Goal: Task Accomplishment & Management: Use online tool/utility

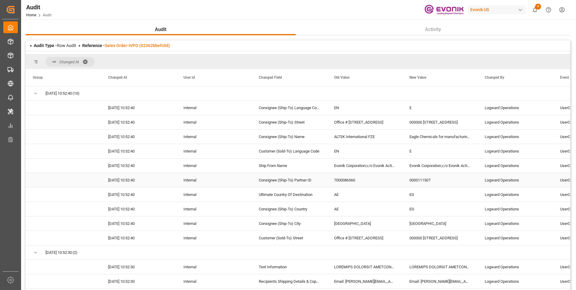
scroll to position [30, 0]
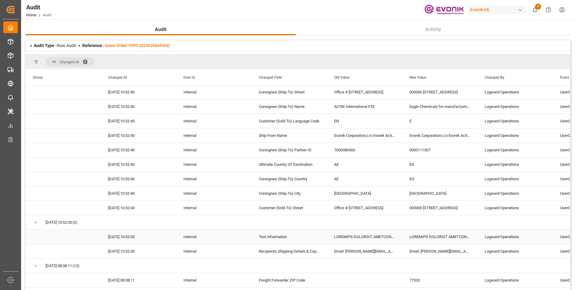
click at [269, 236] on div "Text Information" at bounding box center [288, 236] width 75 height 14
click at [363, 236] on div "Press SPACE to select this row." at bounding box center [364, 236] width 75 height 14
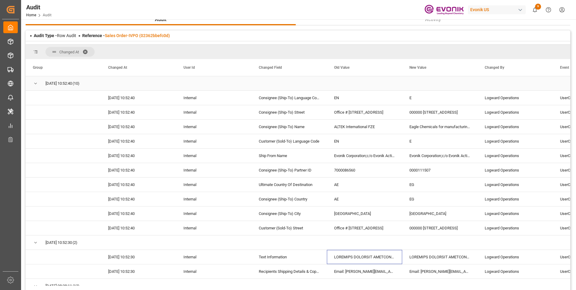
scroll to position [0, 0]
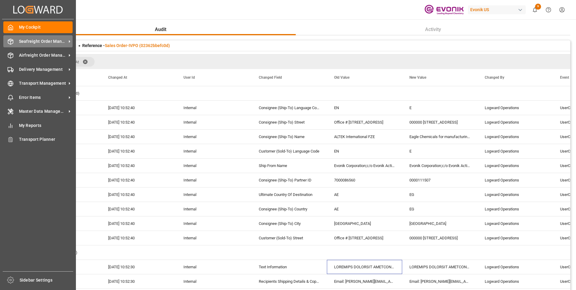
click at [26, 43] on span "Seafreight Order Management" at bounding box center [43, 41] width 48 height 6
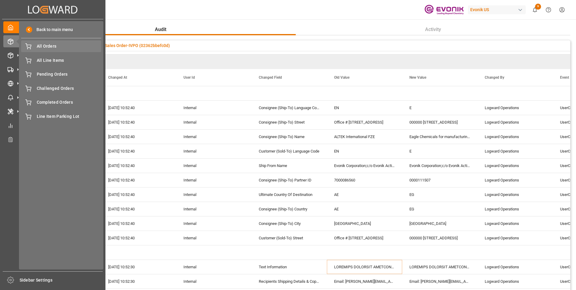
click at [58, 45] on span "All Orders" at bounding box center [69, 46] width 65 height 6
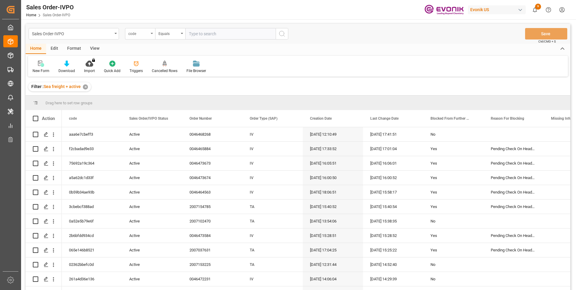
click at [148, 35] on div "code" at bounding box center [138, 32] width 20 height 7
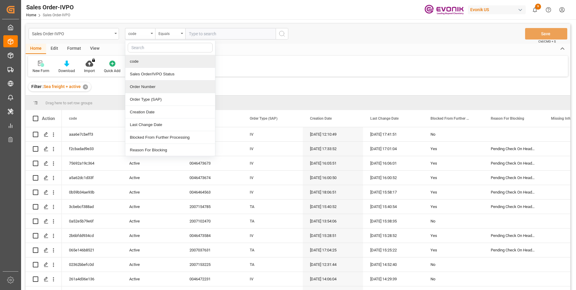
click at [143, 87] on div "Order Number" at bounding box center [170, 86] width 90 height 13
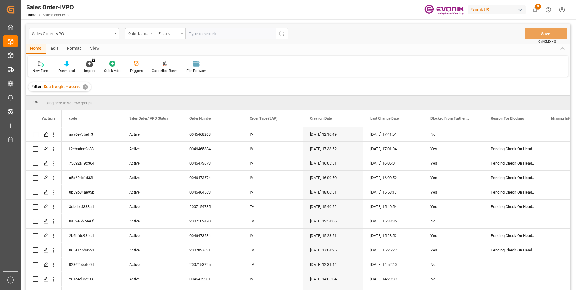
click at [203, 34] on input "text" at bounding box center [230, 33] width 90 height 11
paste input "2007155163"
type input "2007155163"
click at [280, 36] on icon "search button" at bounding box center [281, 33] width 7 height 7
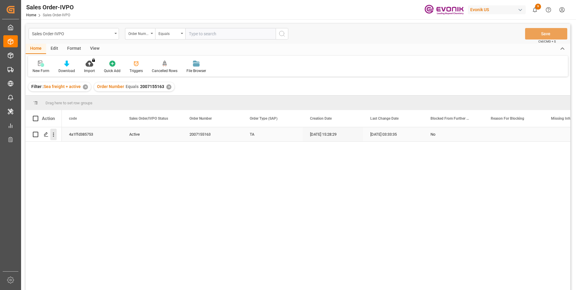
click at [54, 136] on icon "open menu" at bounding box center [53, 134] width 6 height 6
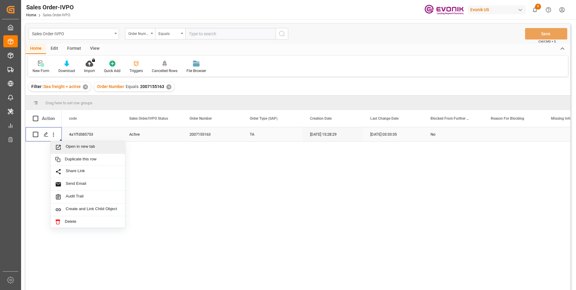
click at [65, 148] on span "Press SPACE to select this row." at bounding box center [60, 147] width 11 height 6
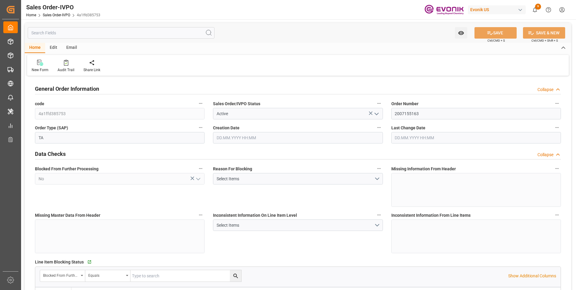
type input "ITGOA"
type input "0"
type input "1"
type input "2"
type input "1"
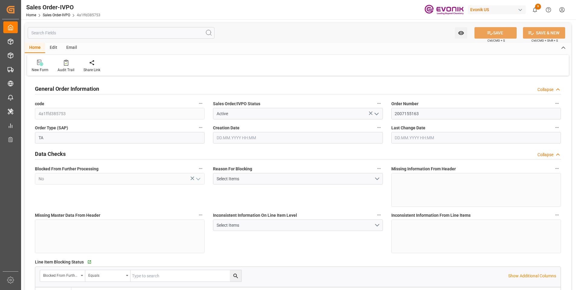
type input "19511.456"
type input "51.1212"
type input "19000"
type input "60"
type input "26.08.2025 15:28"
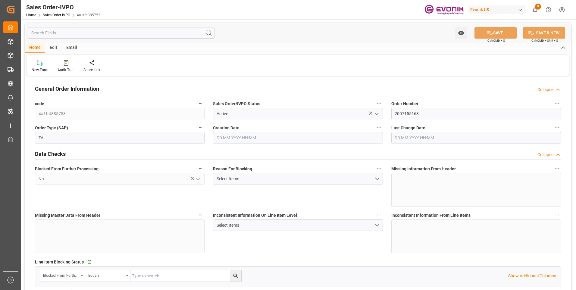
type input "02.09.2025 03:33"
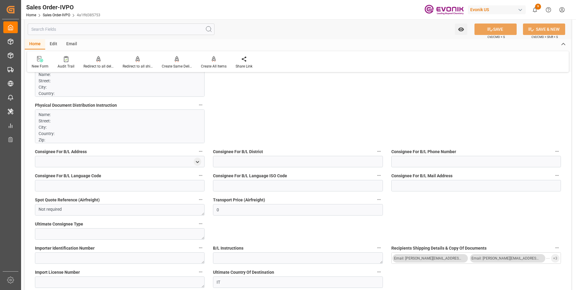
scroll to position [391, 0]
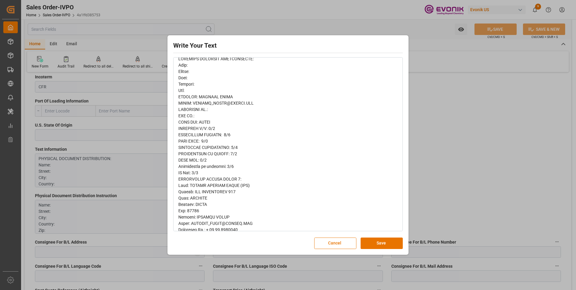
scroll to position [0, 0]
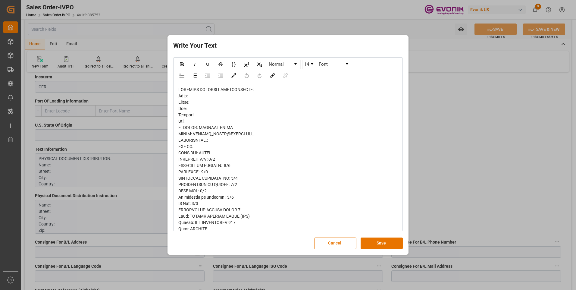
click at [432, 151] on div "Write Your Text Normal 14 Font Cancel Save" at bounding box center [288, 145] width 576 height 290
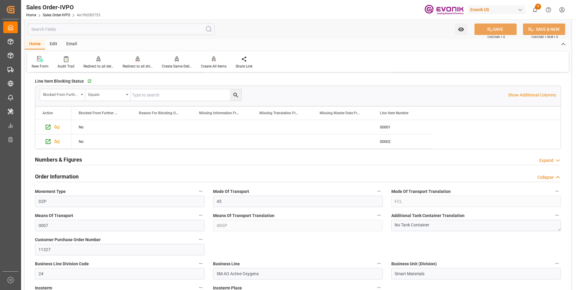
scroll to position [241, 0]
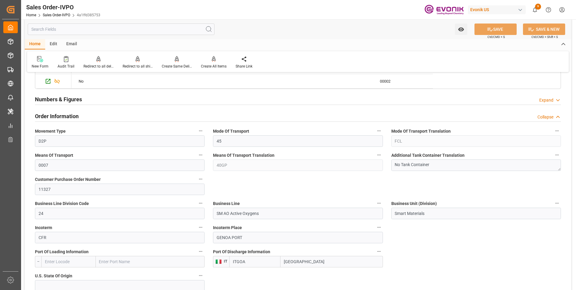
click at [254, 33] on div "Watch Option SAVE Ctrl/CMD + S SAVE & NEW Ctrl/CMD + Shift + S" at bounding box center [298, 29] width 546 height 20
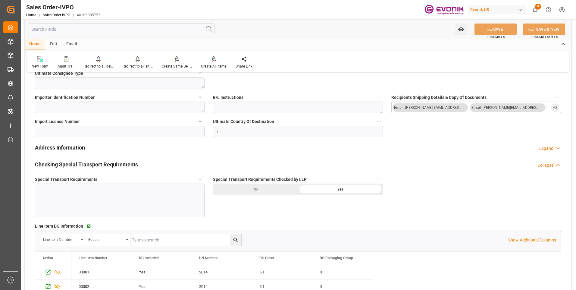
scroll to position [512, 0]
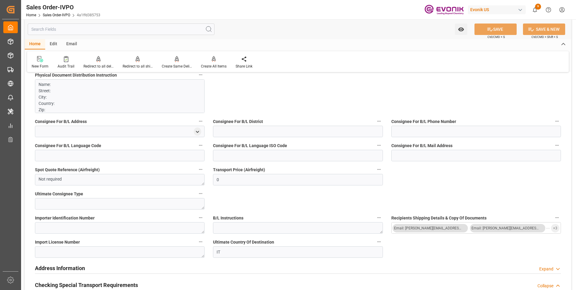
click at [138, 104] on p "Name: Street: City: Country: Zip: CONTACT: ALESSIO CORSI EMAIL: ALESSIO_CORSI@S…" at bounding box center [118, 138] width 158 height 114
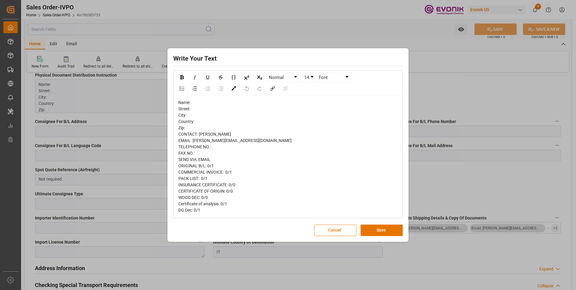
click at [259, 168] on div "Name: Street: City: Country: Zip: CONTACT: ALESSIO CORSI EMAIL: ALESSIO_CORSI@S…" at bounding box center [287, 156] width 219 height 114
click at [443, 98] on div "Write Your Text Normal 14 Font Name: Street: City: Country: Zip: CONTACT: ALESS…" at bounding box center [288, 145] width 576 height 290
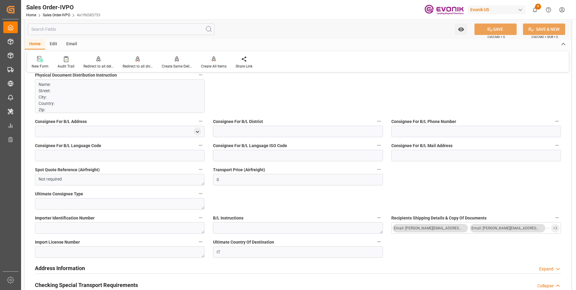
scroll to position [452, 0]
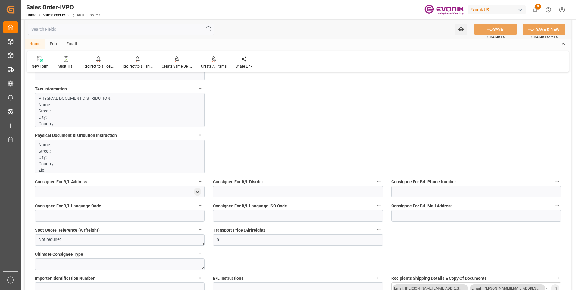
click at [132, 111] on p "PHYSICAL DOCUMENT DISTRIBUTION: Name: Street: City: Country: Zip: CONTACT: ALES…" at bounding box center [118, 240] width 158 height 291
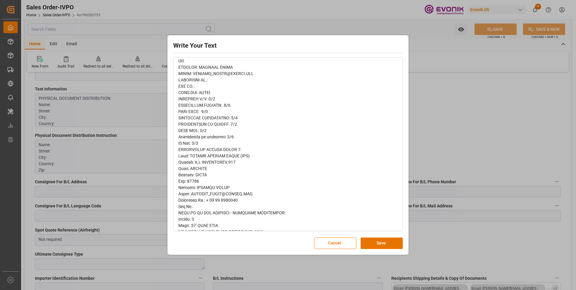
scroll to position [90, 0]
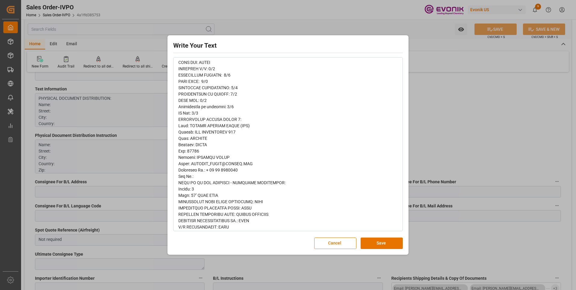
click at [177, 195] on div "rdw-wrapper" at bounding box center [288, 141] width 228 height 299
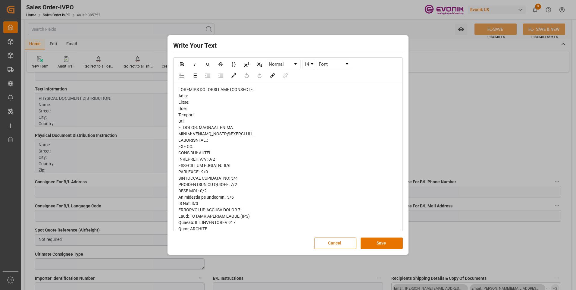
scroll to position [120, 0]
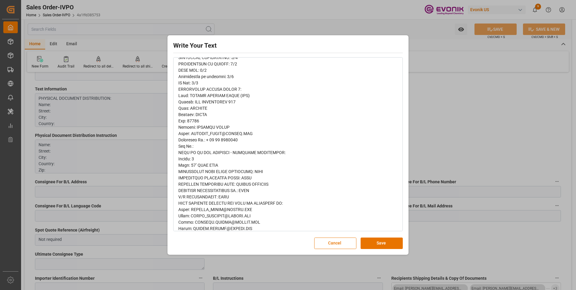
click at [206, 163] on span "rdw-editor" at bounding box center [249, 111] width 142 height 289
